Goal: Task Accomplishment & Management: Complete application form

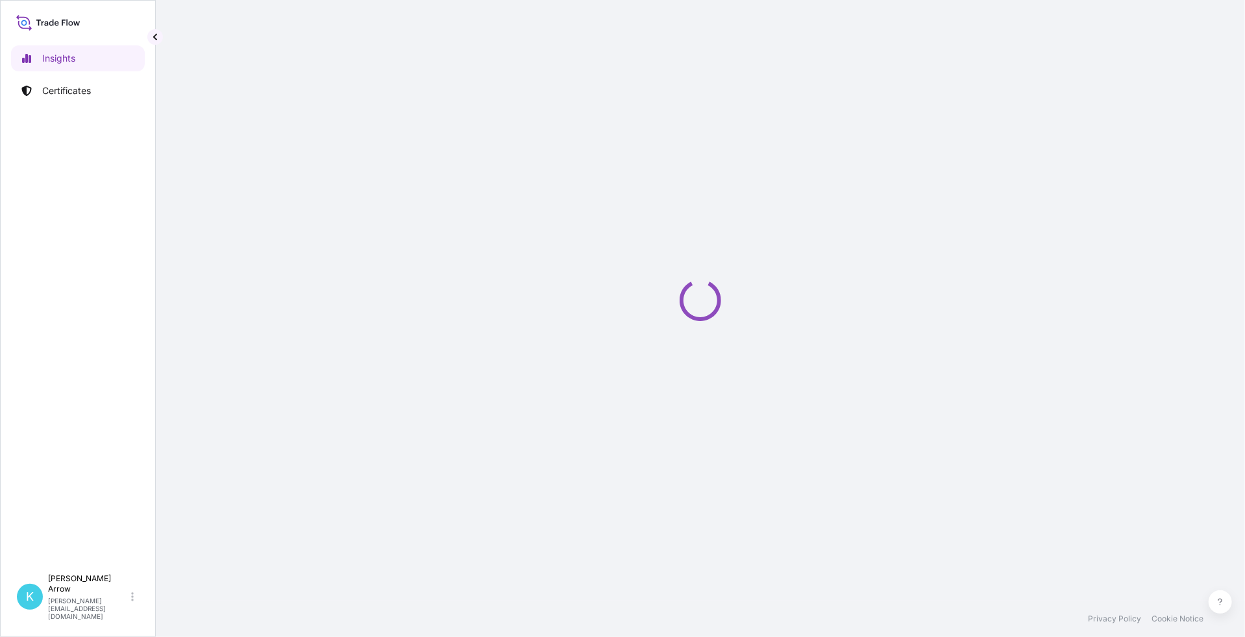
select select "2025"
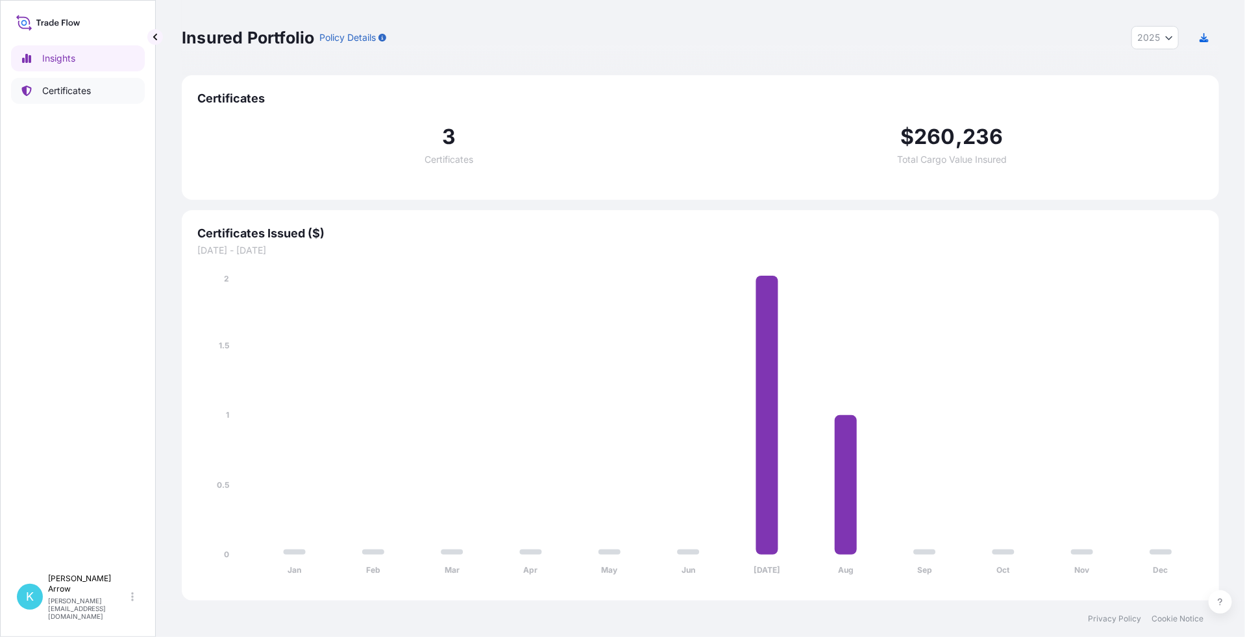
click at [80, 81] on link "Certificates" at bounding box center [78, 91] width 134 height 26
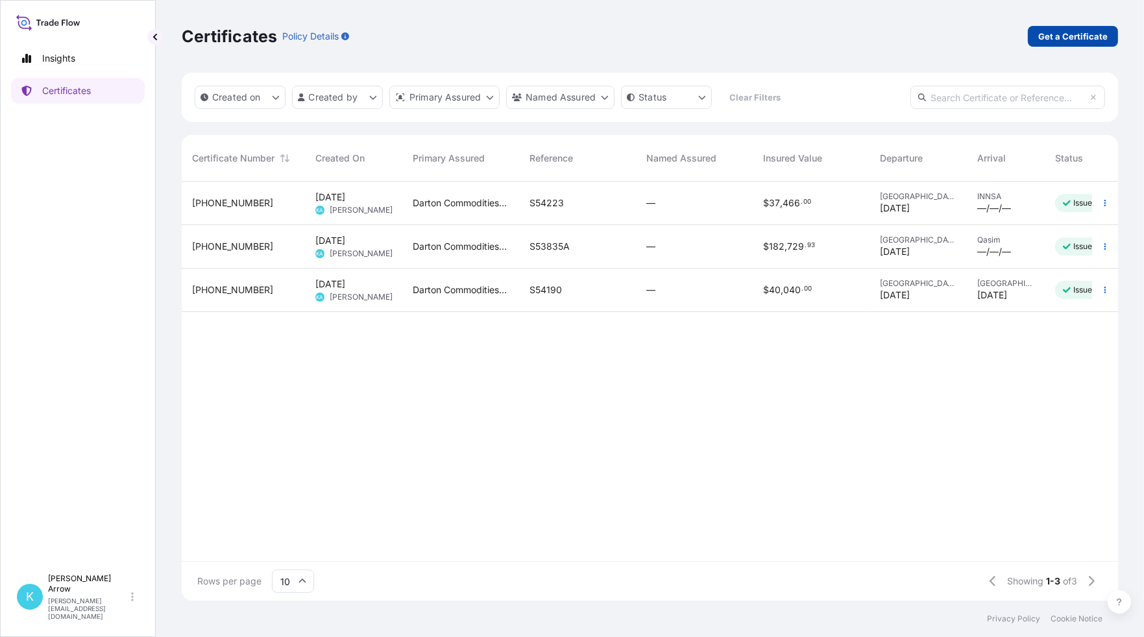
click at [1076, 34] on p "Get a Certificate" at bounding box center [1072, 36] width 69 height 13
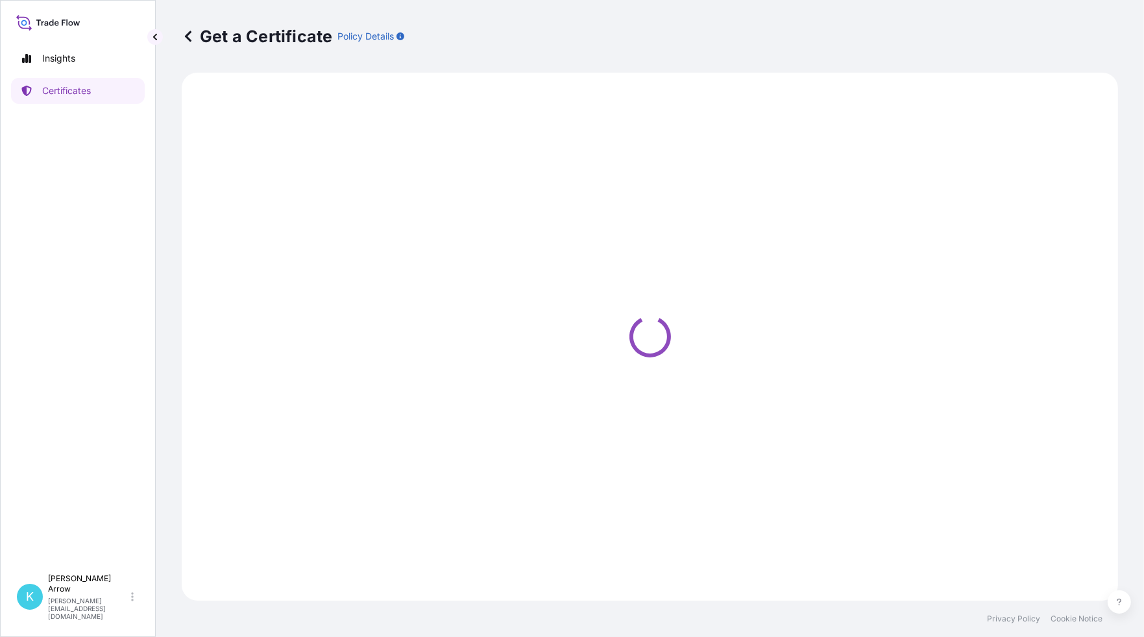
select select "Sea"
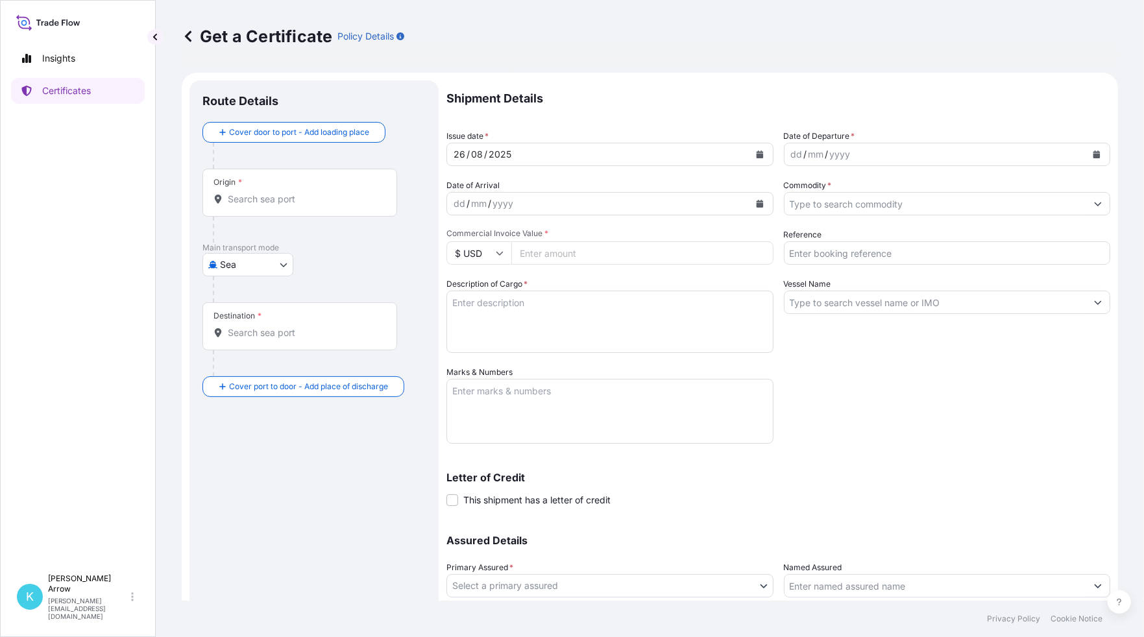
click at [755, 149] on button "Calendar" at bounding box center [760, 154] width 21 height 21
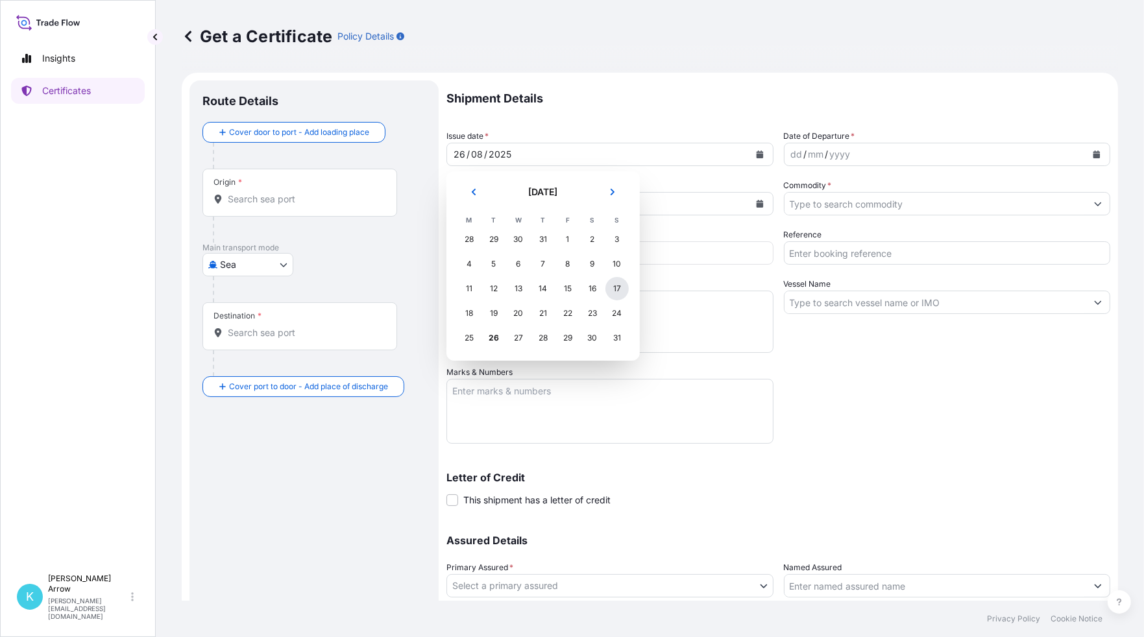
click at [620, 292] on div "17" at bounding box center [617, 288] width 23 height 23
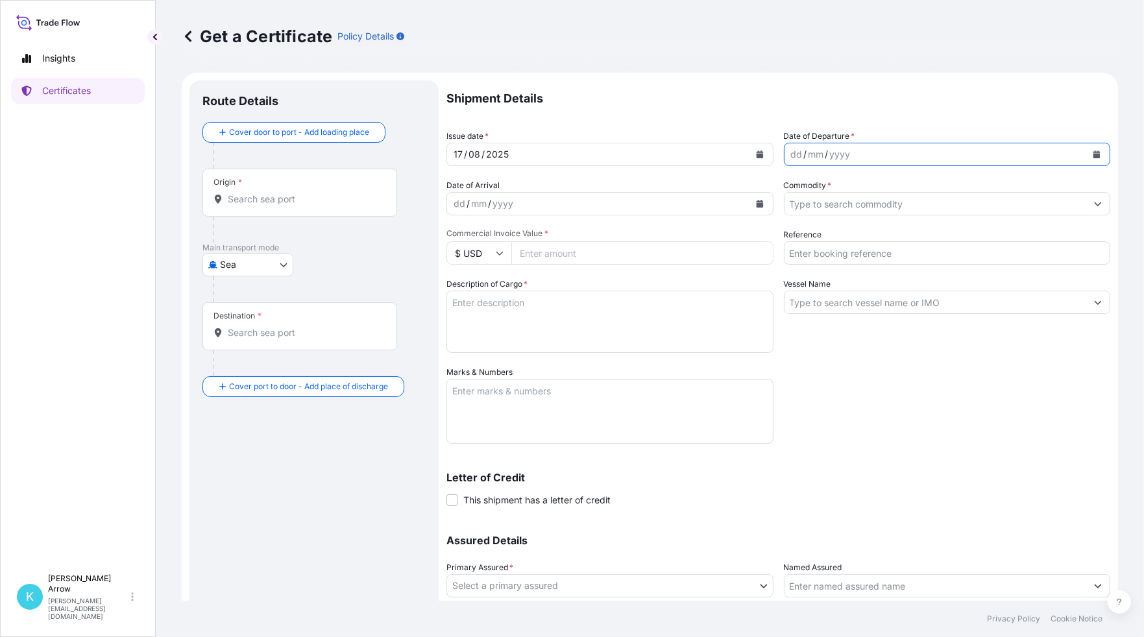
click at [1093, 151] on icon "Calendar" at bounding box center [1097, 155] width 8 height 8
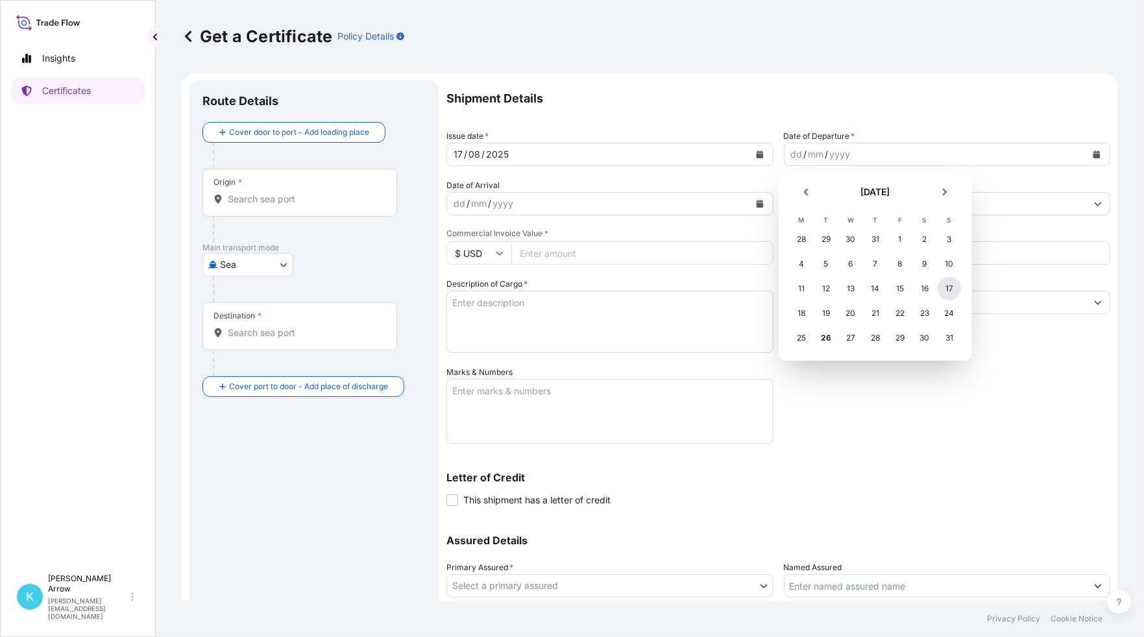
click at [946, 291] on div "17" at bounding box center [949, 288] width 23 height 23
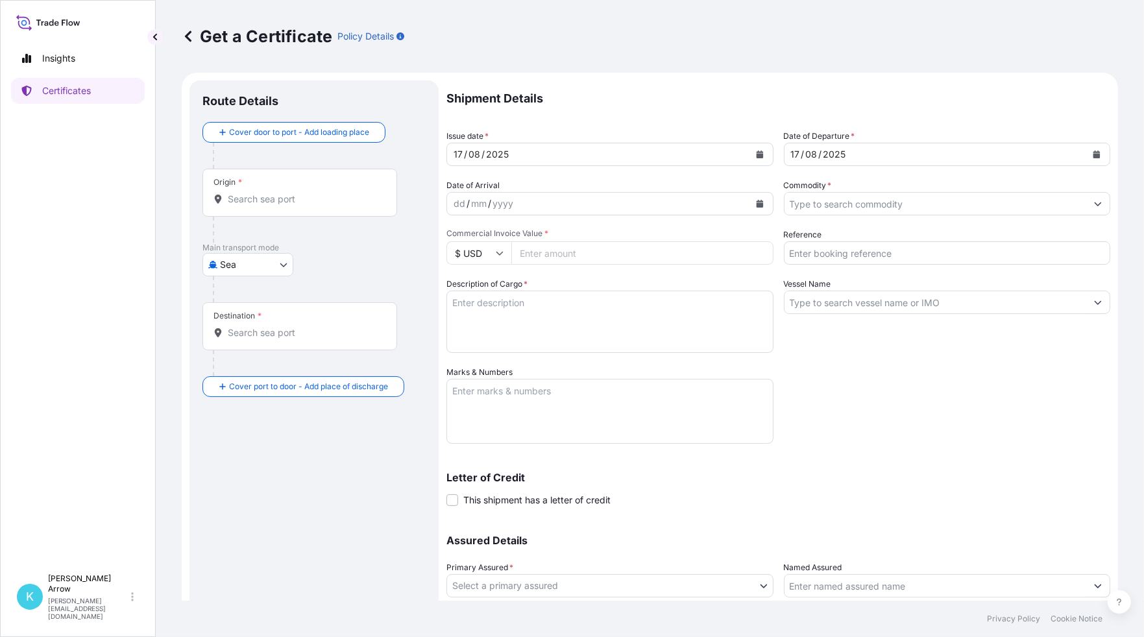
click at [549, 251] on input "Commercial Invoice Value *" at bounding box center [642, 252] width 262 height 23
click at [498, 323] on textarea "Description of Cargo *" at bounding box center [610, 322] width 327 height 62
click at [556, 247] on input "60720" at bounding box center [642, 252] width 262 height 23
click at [529, 250] on input "60720" at bounding box center [642, 252] width 262 height 23
click at [552, 258] on input "60720" at bounding box center [642, 252] width 262 height 23
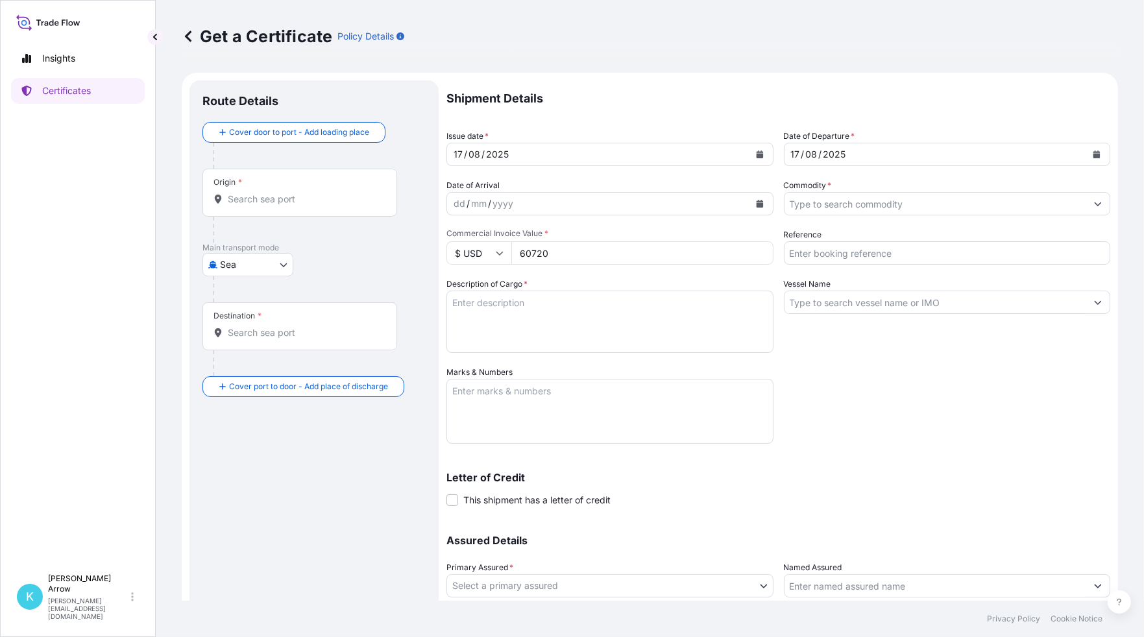
click at [687, 256] on input "60720" at bounding box center [642, 252] width 262 height 23
click at [530, 254] on input "60720.00" at bounding box center [642, 252] width 262 height 23
type input "60720.00"
click at [855, 195] on input "Commodity *" at bounding box center [936, 203] width 302 height 23
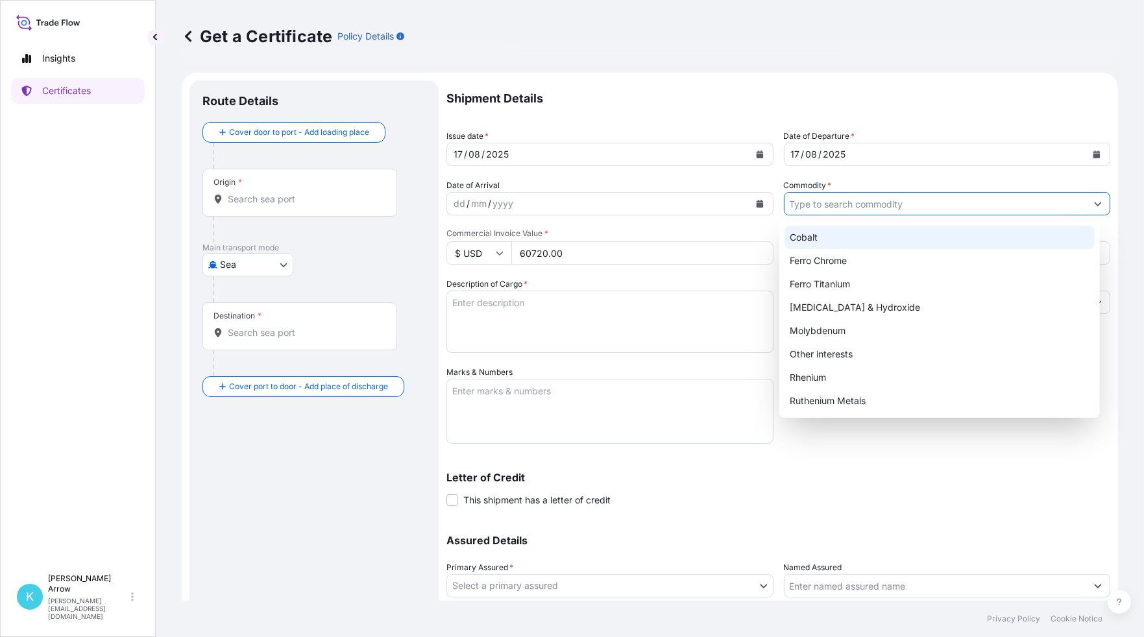
click at [818, 239] on div "Cobalt Ferro Chrome Ferro Titanium [MEDICAL_DATA] & Hydroxide Molybdenum Other …" at bounding box center [940, 319] width 310 height 187
type input "Cobalt"
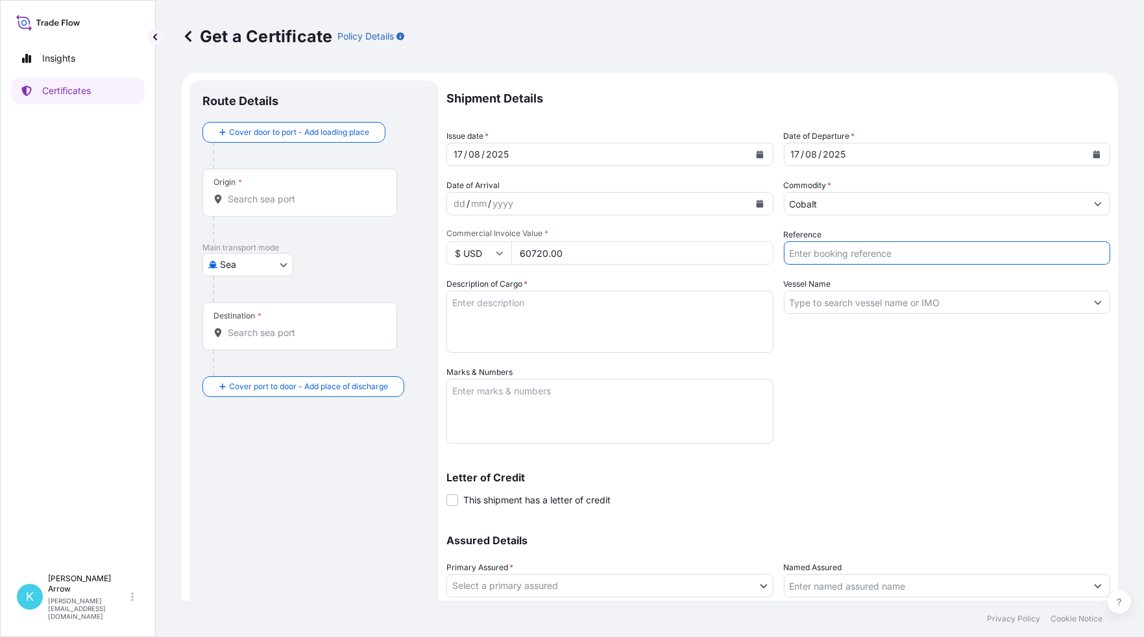
click at [822, 256] on input "Reference" at bounding box center [947, 252] width 327 height 23
type input "S54182"
click at [818, 304] on input "Vessel Name" at bounding box center [936, 302] width 302 height 23
click at [837, 301] on input "Vessel Name" at bounding box center [936, 302] width 302 height 23
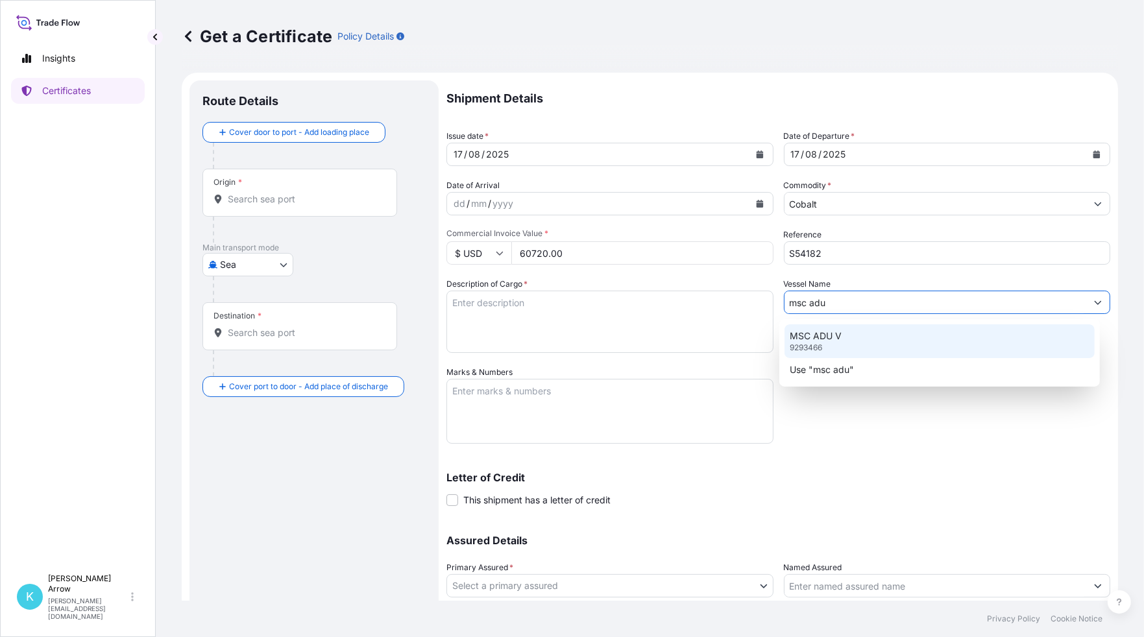
click at [842, 341] on div "MSC ADU V 9293466" at bounding box center [940, 342] width 310 height 34
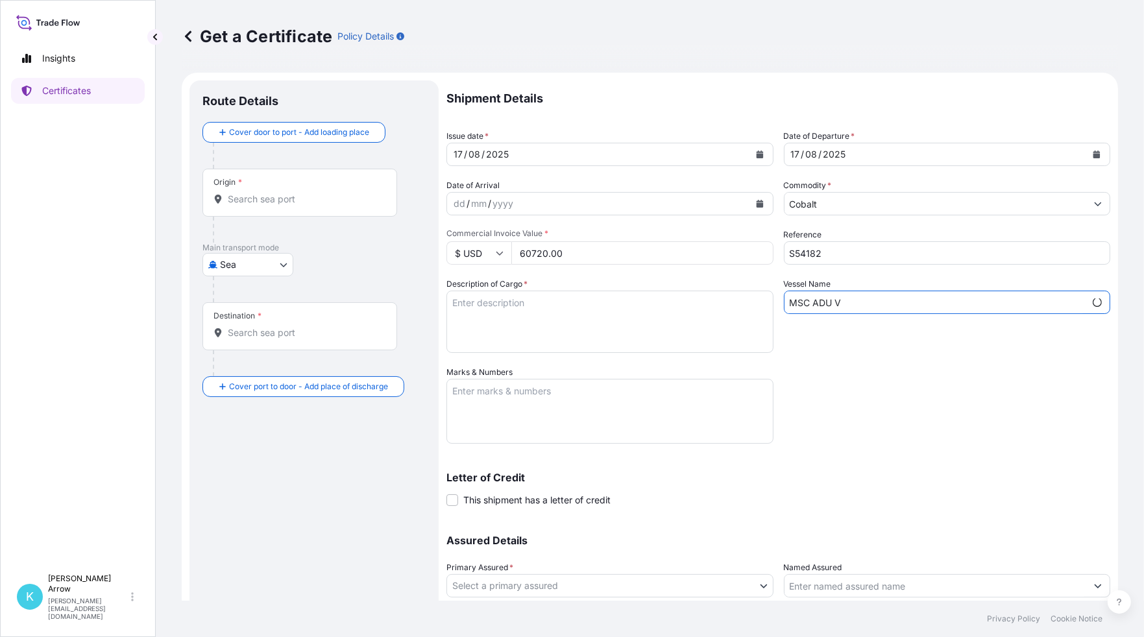
type input "MSC ADU V"
click at [582, 325] on textarea "Description of Cargo *" at bounding box center [610, 322] width 327 height 62
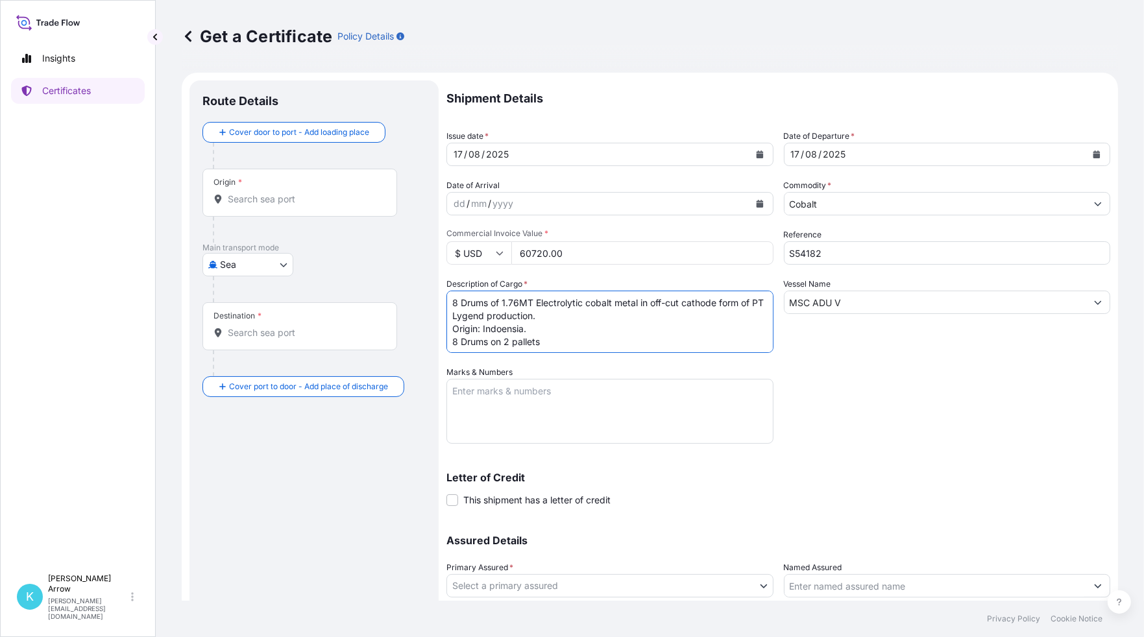
scroll to position [8, 0]
click at [517, 348] on textarea "8 Drums of 1.76MT Electrolytic cobalt metal in off-cut cathode form of PT Lygen…" at bounding box center [610, 322] width 327 height 62
click at [596, 334] on textarea "8 Drums of 1.76MT Electrolytic cobalt metal in off-cut cathode form of PT Lygen…" at bounding box center [610, 322] width 327 height 62
click at [602, 341] on textarea "8 Drums of 1.76MT Electrolytic cobalt metal in off-cut cathode form of PT Lygen…" at bounding box center [610, 322] width 327 height 62
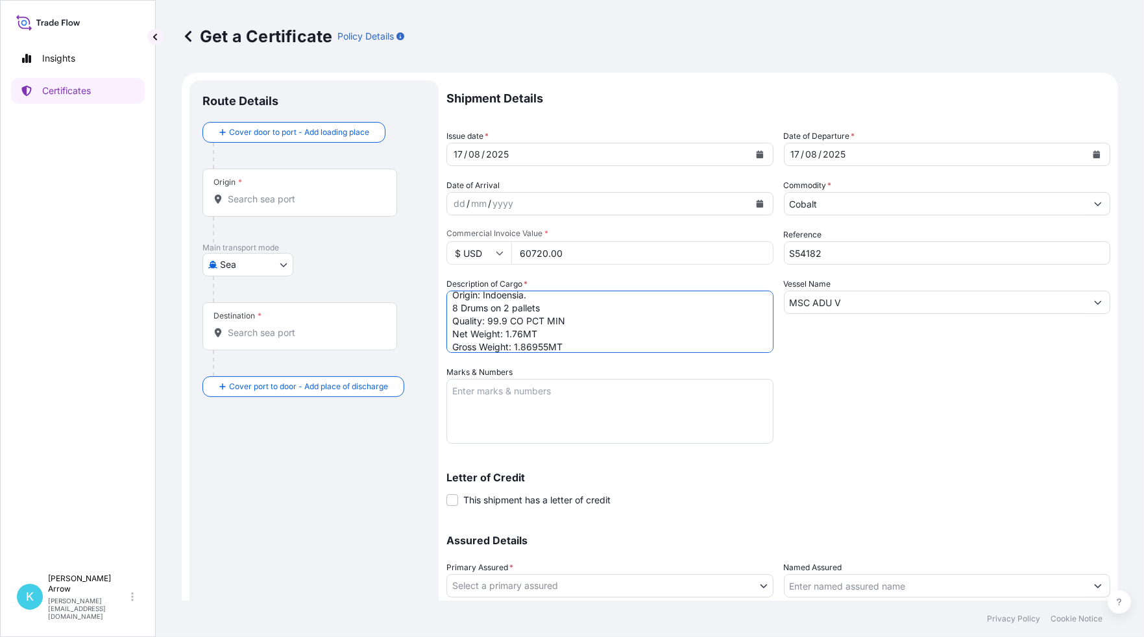
scroll to position [47, 0]
type textarea "8 Drums of 1.76MT Electrolytic cobalt metal in off-cut cathode form of PT Lygen…"
click at [459, 399] on textarea "Marks & Numbers" at bounding box center [610, 411] width 327 height 65
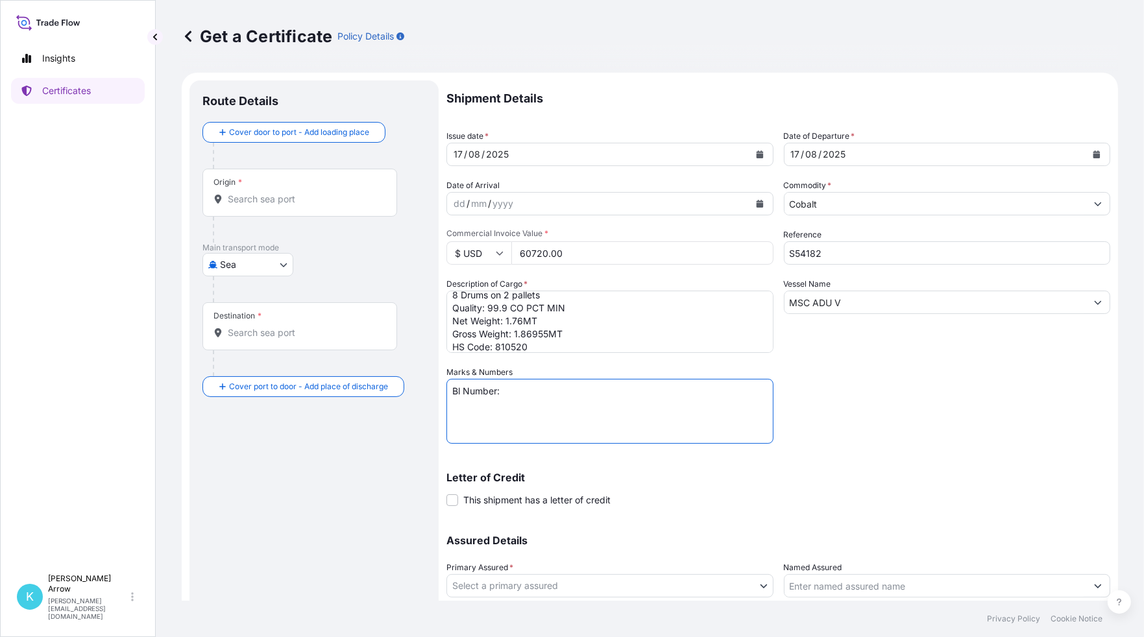
click at [458, 388] on textarea "Bl Number:" at bounding box center [610, 411] width 327 height 65
click at [569, 389] on textarea "BL Number:" at bounding box center [610, 411] width 327 height 65
click at [527, 413] on textarea "BL Number: MEDUP7174451 Container Number: TRHU2070562 Seal Number: Fx412" at bounding box center [610, 411] width 327 height 65
click at [543, 416] on textarea "BL Number: MEDUP7174451 Container Number: TRHU2070562 Seal Number: FX412" at bounding box center [610, 411] width 327 height 65
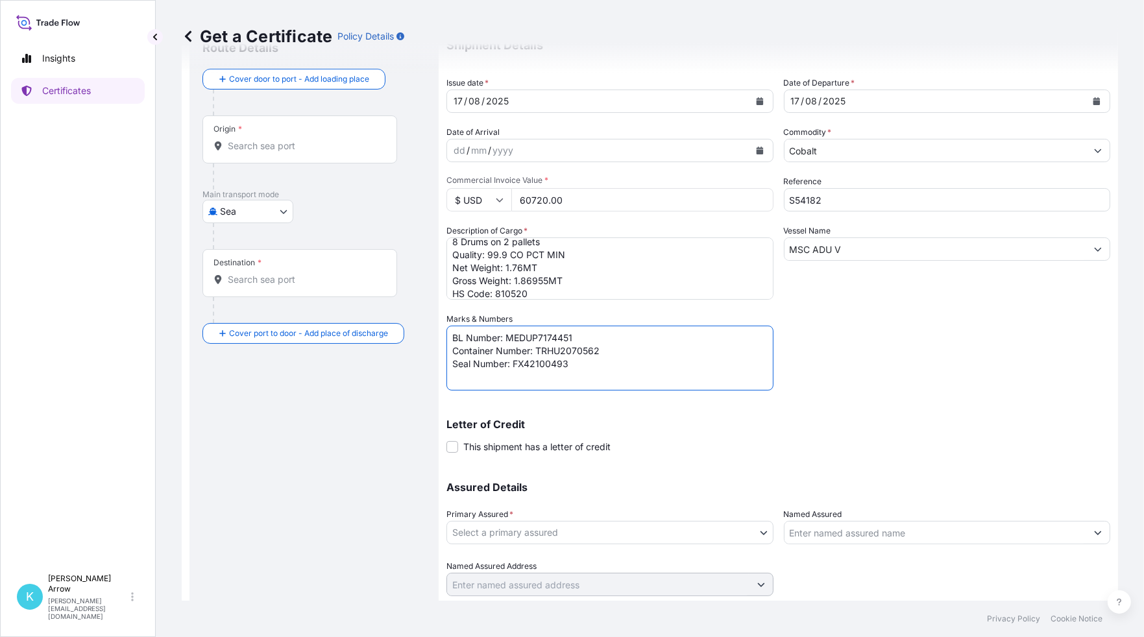
scroll to position [92, 0]
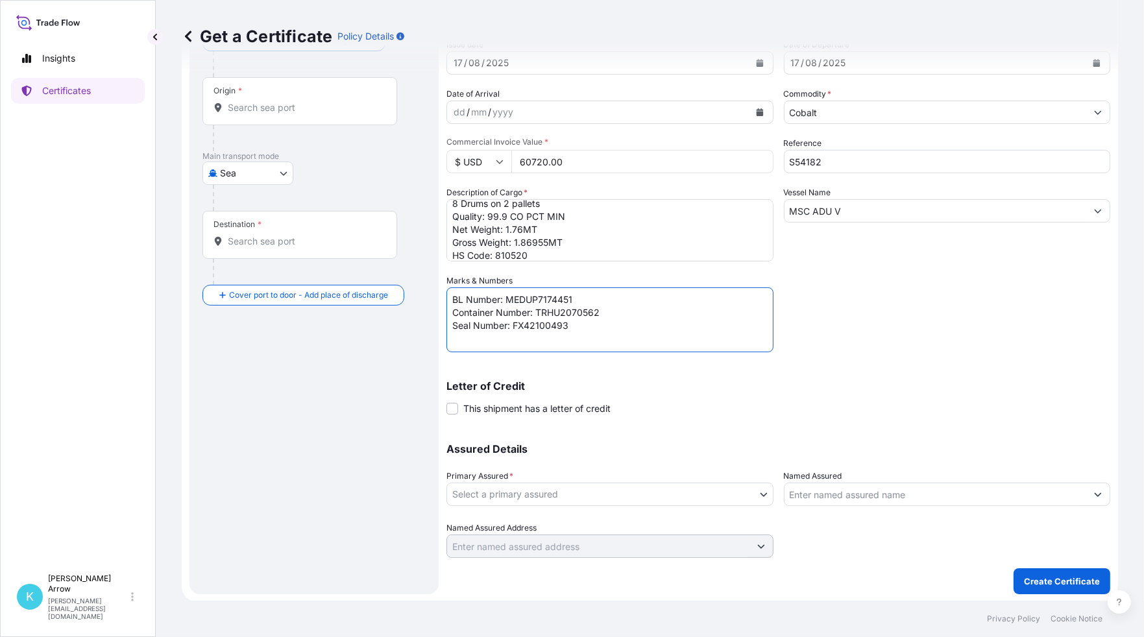
type textarea "BL Number: MEDUP7174451 Container Number: TRHU2070562 Seal Number: FX42100493"
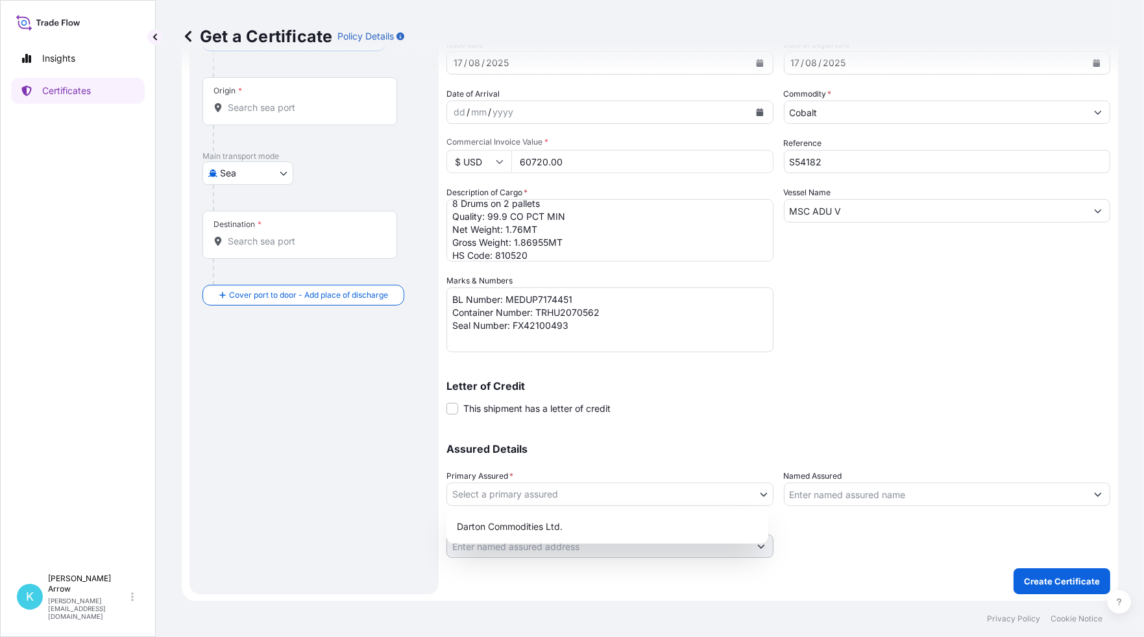
click at [529, 489] on body "Insights Certificates K [PERSON_NAME] [PERSON_NAME][EMAIL_ADDRESS][DOMAIN_NAME]…" at bounding box center [572, 318] width 1144 height 637
click at [532, 538] on div "Darton Commodities Ltd." at bounding box center [608, 526] width 312 height 23
select select "31487"
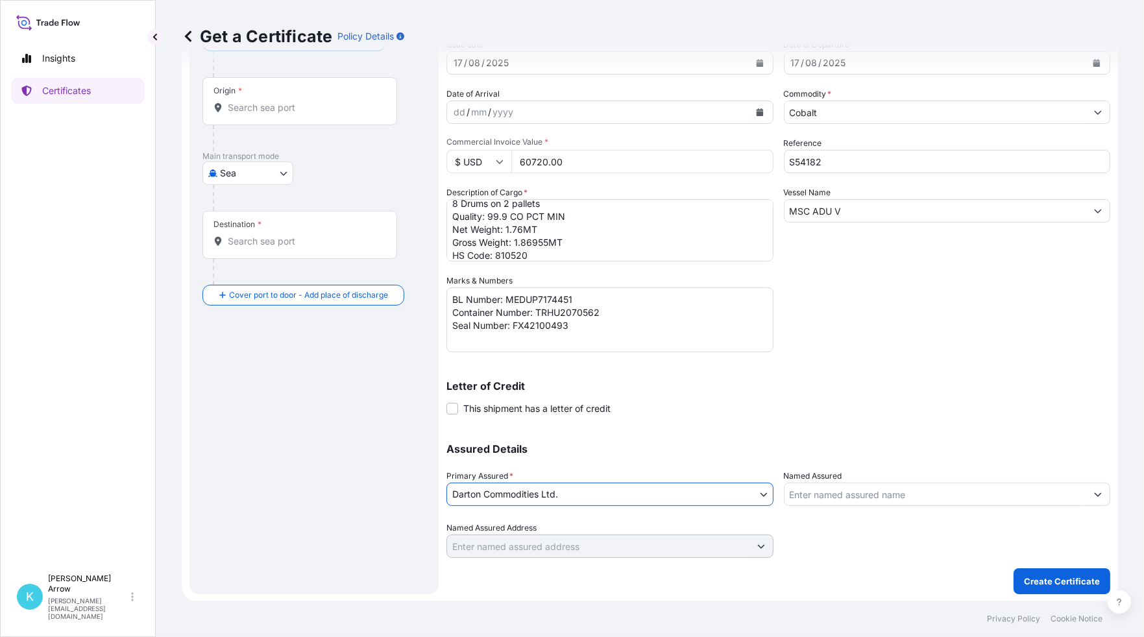
click at [955, 362] on div "Shipment Details Issue date * [DATE] Date of Departure * [DATE] Date of Arrival…" at bounding box center [779, 273] width 664 height 569
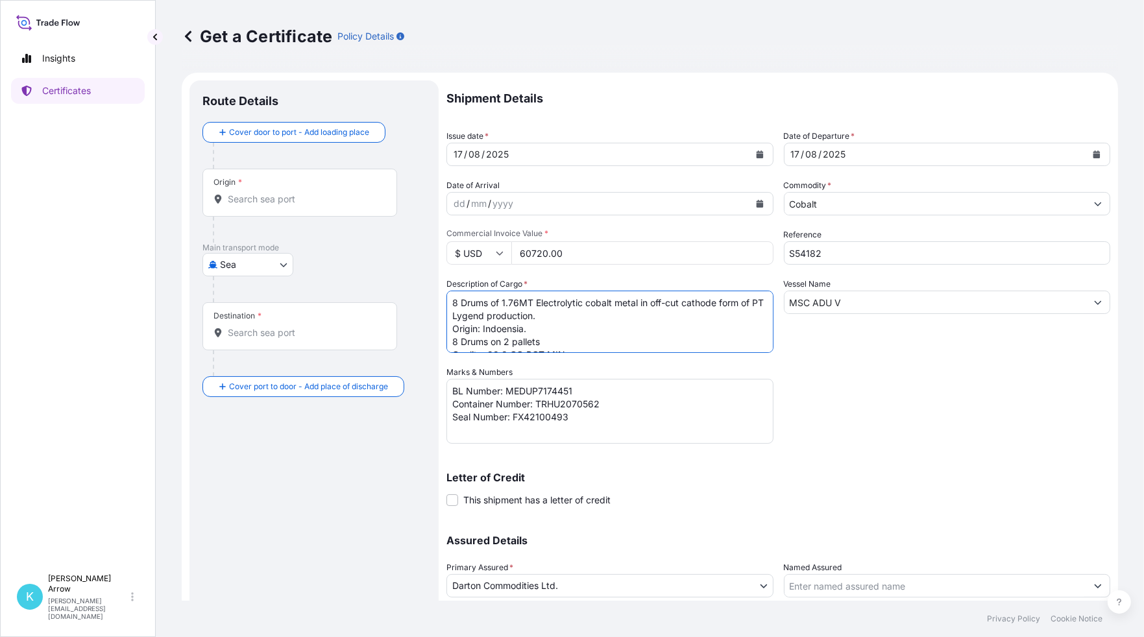
click at [500, 328] on textarea "8 Drums of 1.76MT Electrolytic cobalt metal in off-cut cathode form of PT Lygen…" at bounding box center [610, 322] width 327 height 62
type textarea "8 Drums of 1.76MT Electrolytic cobalt metal in off-cut cathode form of PT Lygen…"
click at [254, 193] on input "Origin *" at bounding box center [304, 199] width 153 height 13
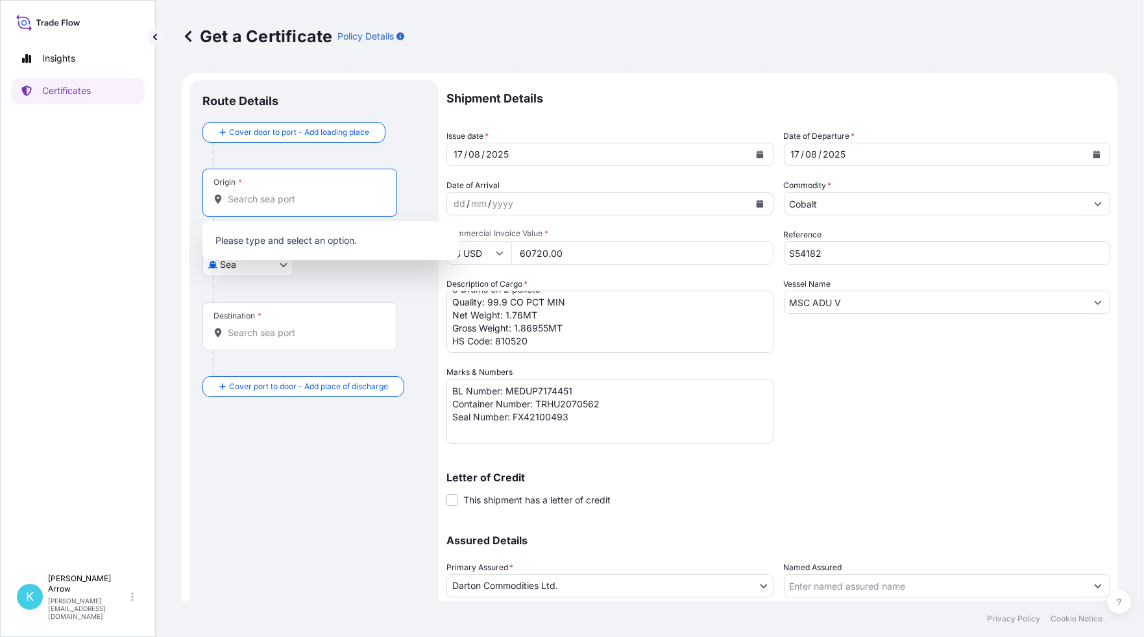
click at [259, 194] on input "Origin *" at bounding box center [304, 199] width 153 height 13
click at [247, 328] on input "Destination *" at bounding box center [304, 332] width 153 height 13
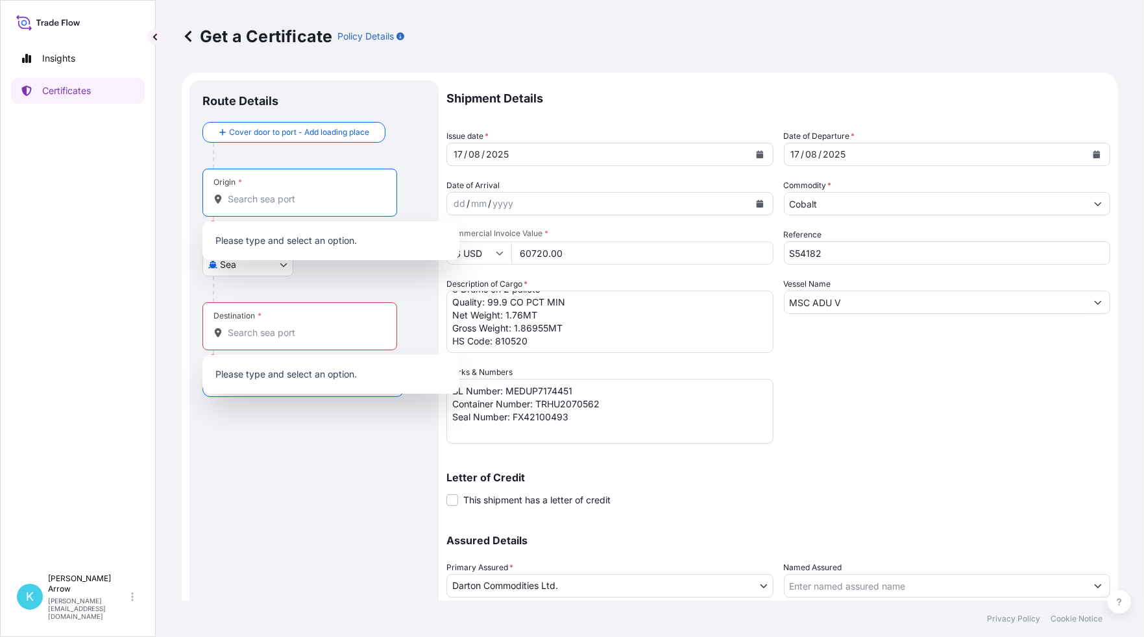
click at [236, 203] on input "Origin * Please select an origin" at bounding box center [304, 199] width 153 height 13
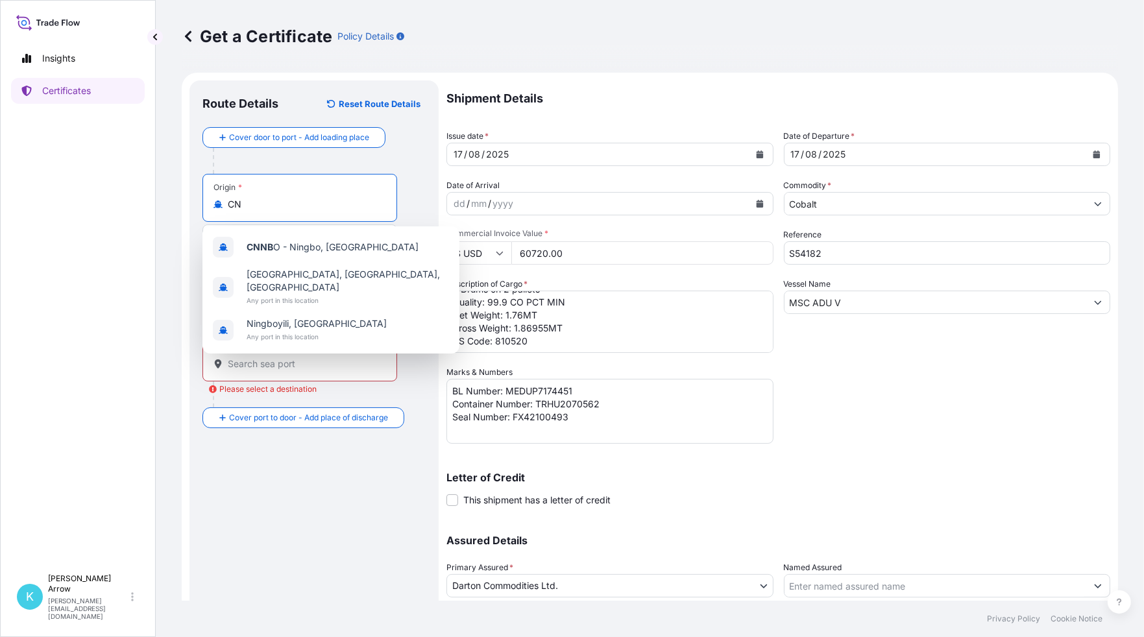
type input "C"
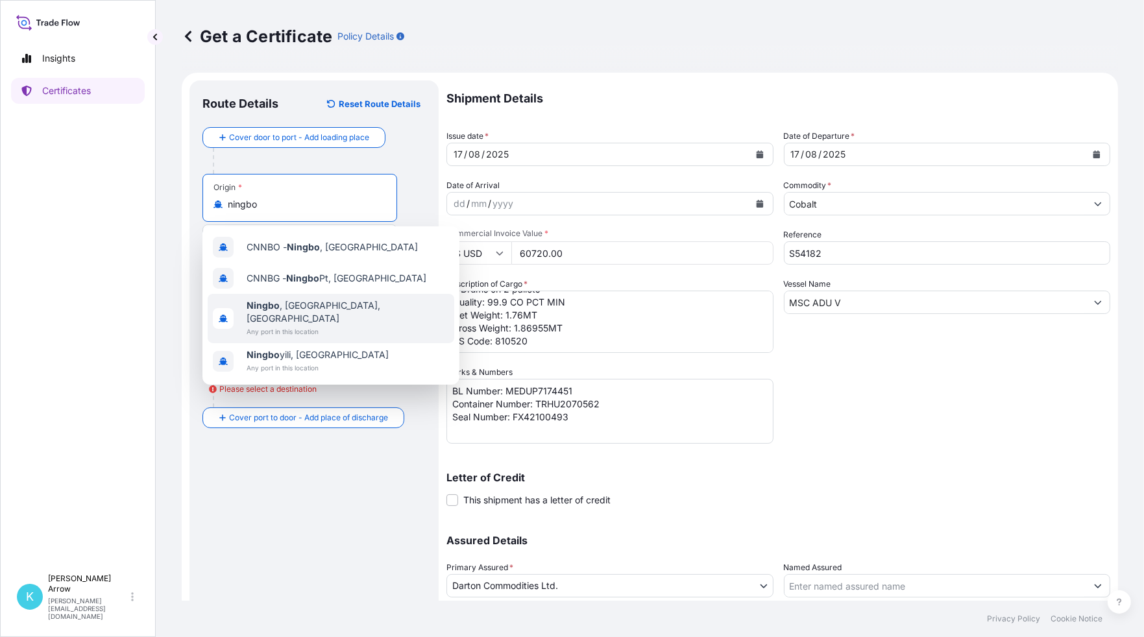
click at [306, 310] on span "[GEOGRAPHIC_DATA] , [GEOGRAPHIC_DATA], [GEOGRAPHIC_DATA]" at bounding box center [348, 312] width 202 height 26
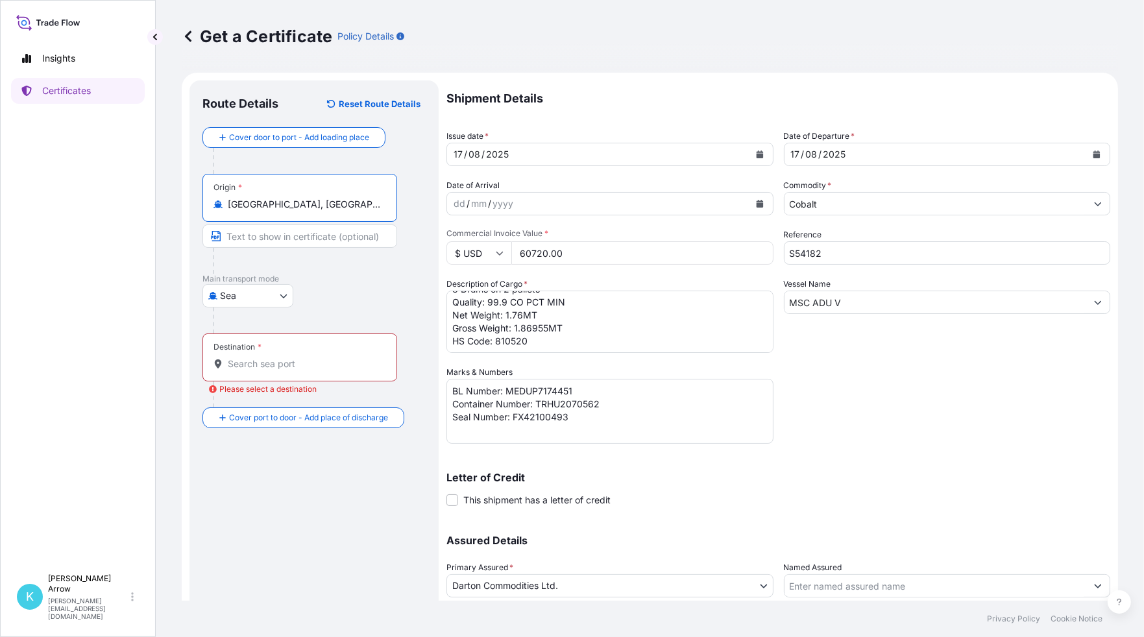
type input "[GEOGRAPHIC_DATA], [GEOGRAPHIC_DATA], [GEOGRAPHIC_DATA]"
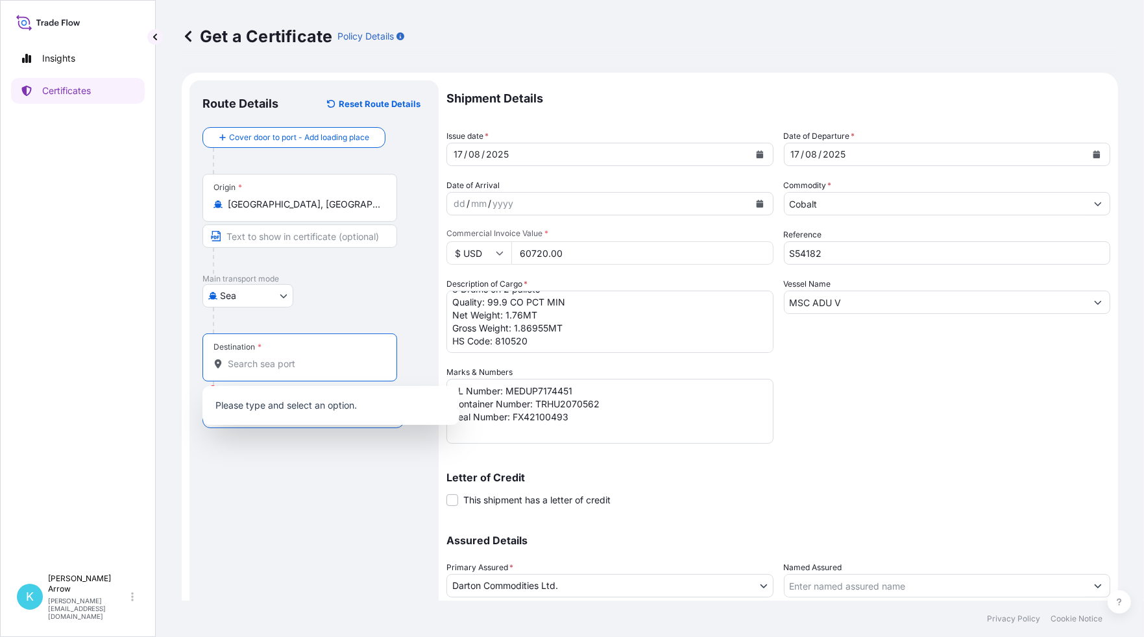
click at [244, 360] on input "Destination * Please select a destination" at bounding box center [304, 364] width 153 height 13
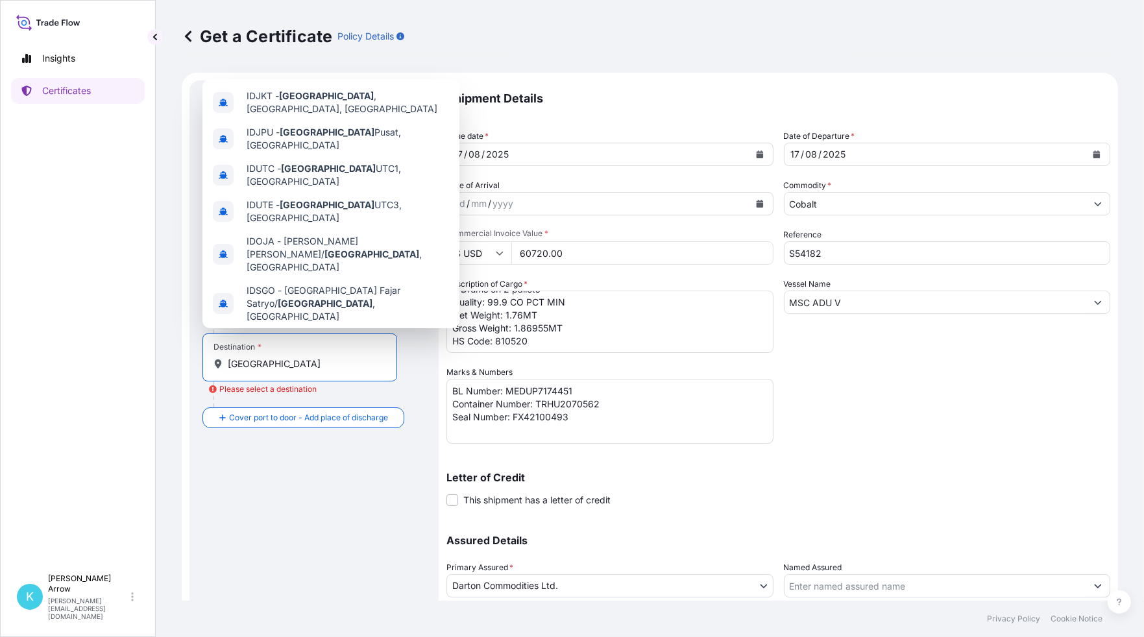
click at [297, 334] on span "[GEOGRAPHIC_DATA] , [GEOGRAPHIC_DATA]" at bounding box center [343, 340] width 193 height 13
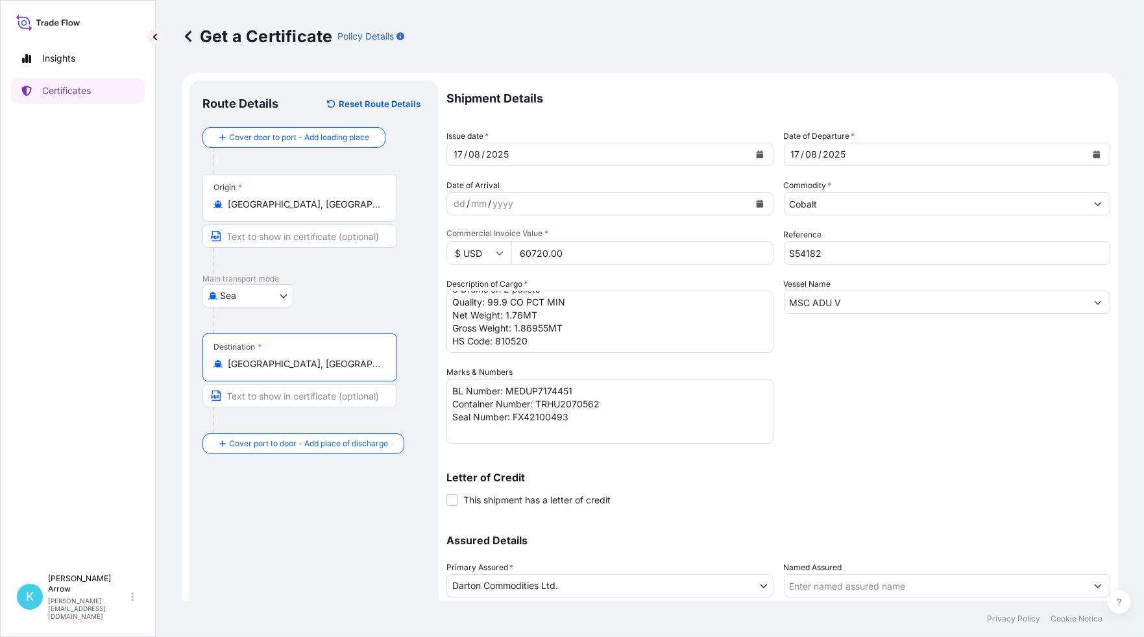
scroll to position [92, 0]
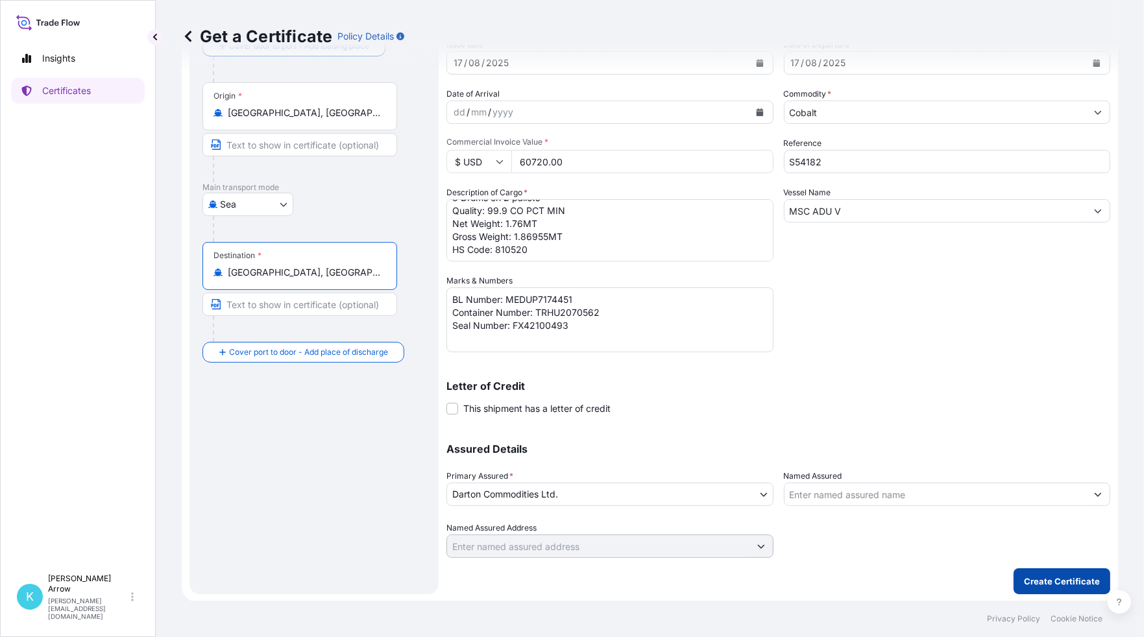
type input "[GEOGRAPHIC_DATA], [GEOGRAPHIC_DATA]"
click at [1051, 580] on p "Create Certificate" at bounding box center [1062, 581] width 76 height 13
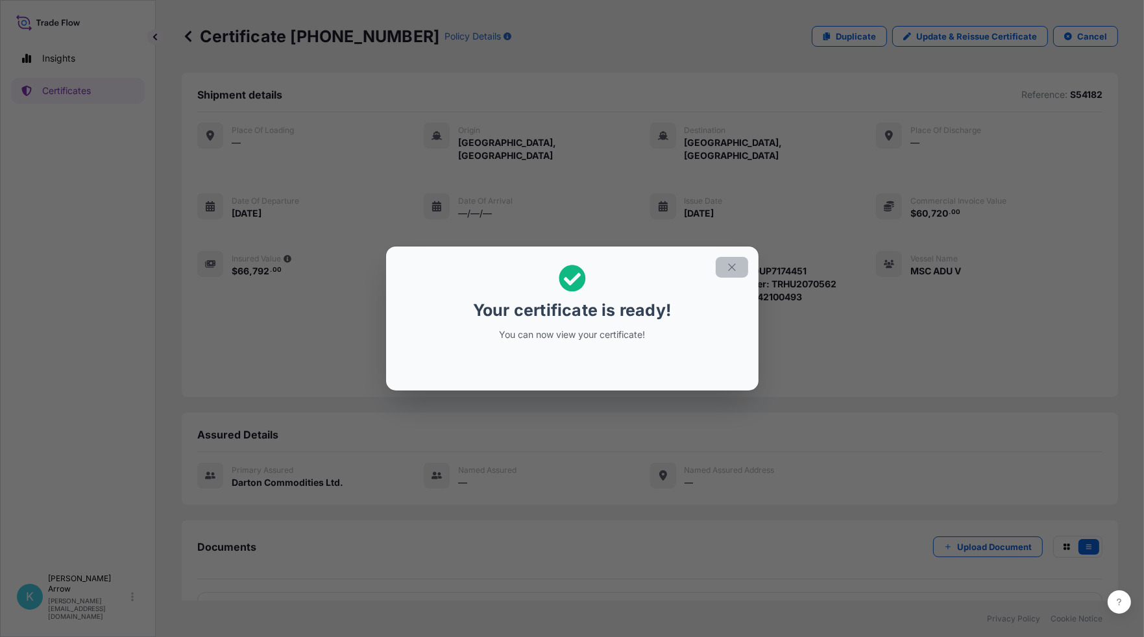
click at [732, 269] on icon "button" at bounding box center [732, 268] width 12 height 12
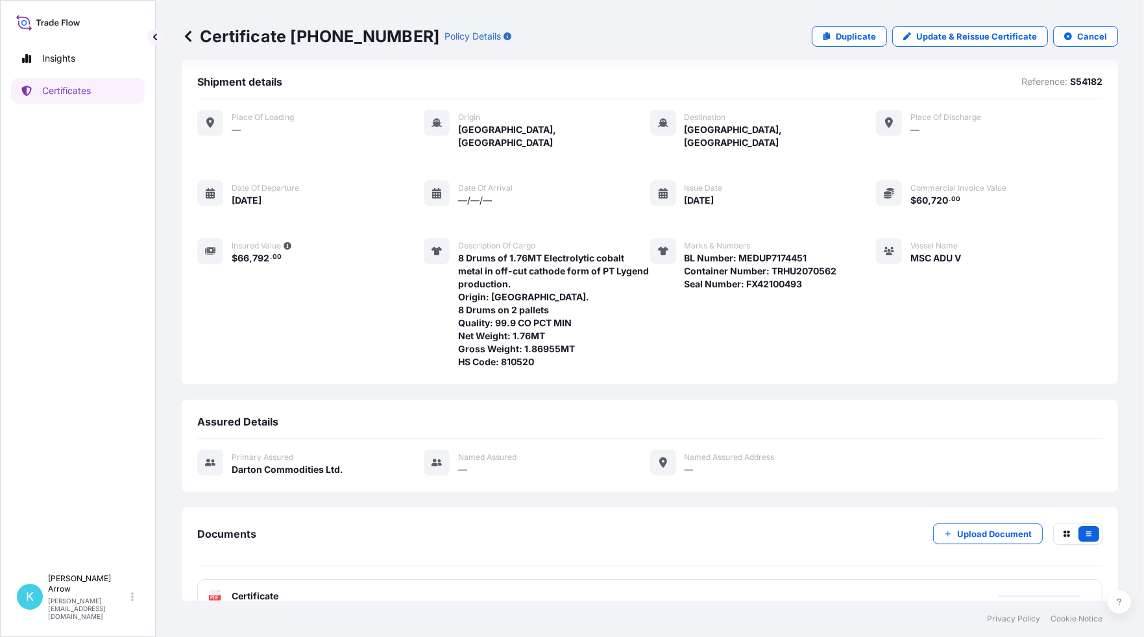
scroll to position [24, 0]
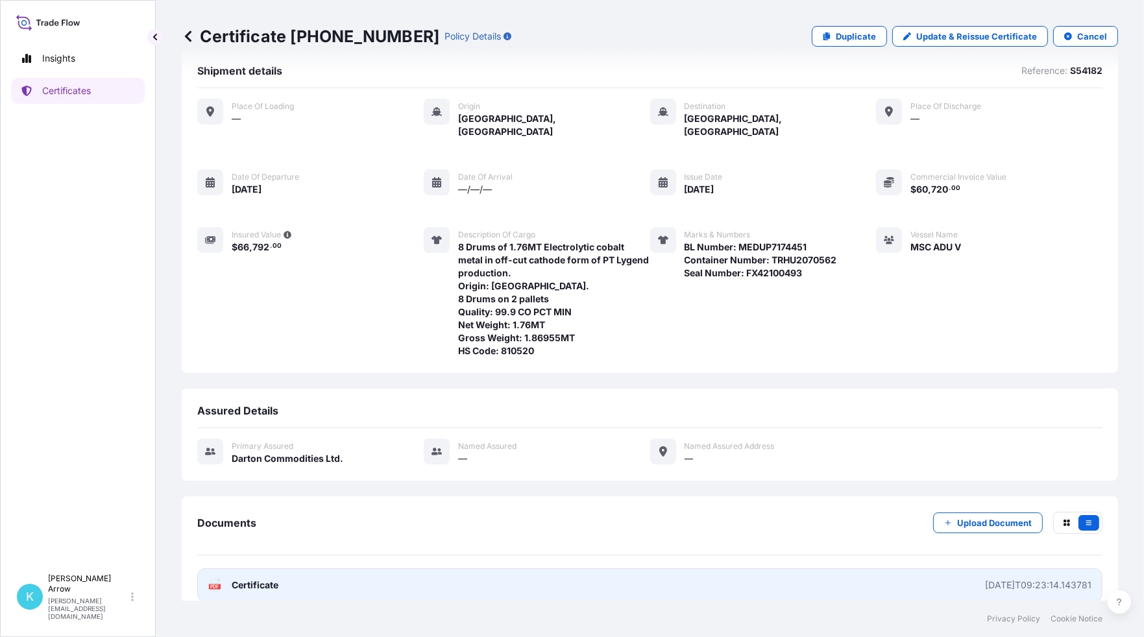
click at [257, 579] on span "Certificate" at bounding box center [255, 585] width 47 height 13
